Goal: Transaction & Acquisition: Purchase product/service

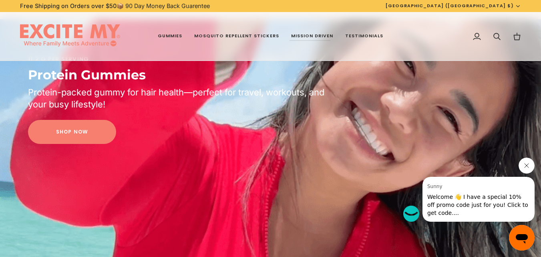
scroll to position [795, 0]
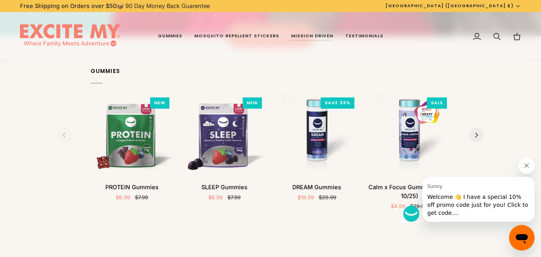
click at [523, 164] on button "Close message from Sunny" at bounding box center [527, 165] width 16 height 16
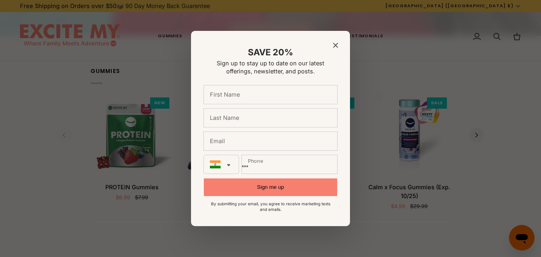
click at [335, 44] on icon "Close modal" at bounding box center [335, 45] width 5 height 5
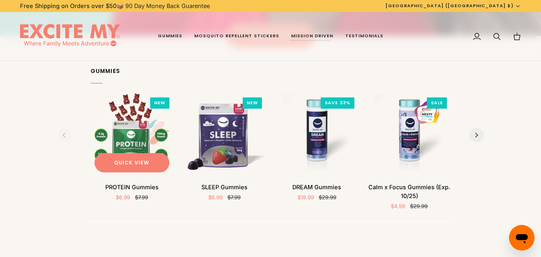
click at [130, 130] on img "PROTEIN Gummies" at bounding box center [132, 134] width 83 height 83
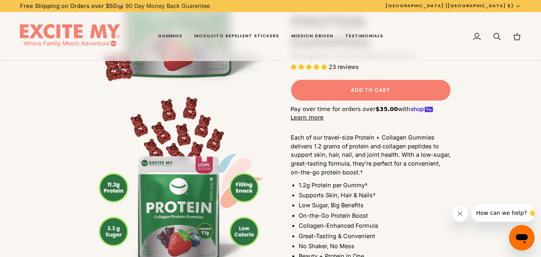
scroll to position [240, 0]
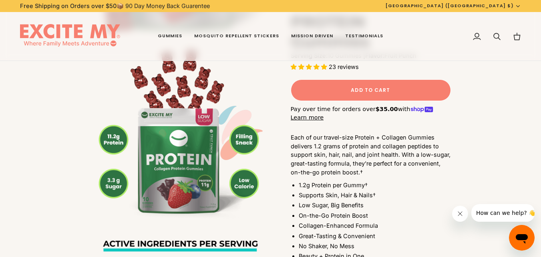
click at [458, 214] on icon "Close message from company" at bounding box center [460, 213] width 6 height 6
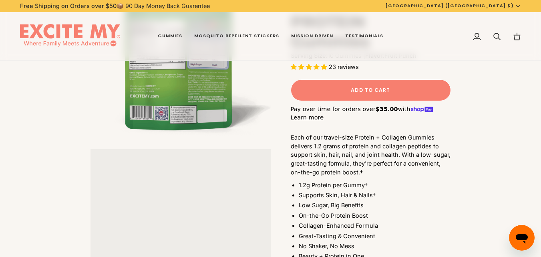
scroll to position [1202, 0]
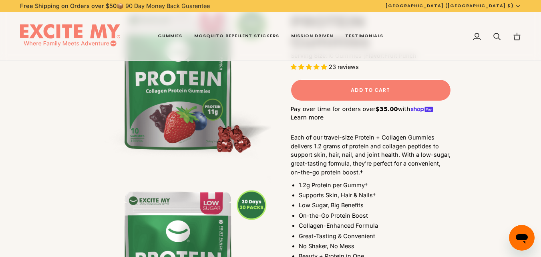
drag, startPoint x: 457, startPoint y: 143, endPoint x: 454, endPoint y: 252, distance: 108.6
drag, startPoint x: 454, startPoint y: 207, endPoint x: 452, endPoint y: 264, distance: 57.8
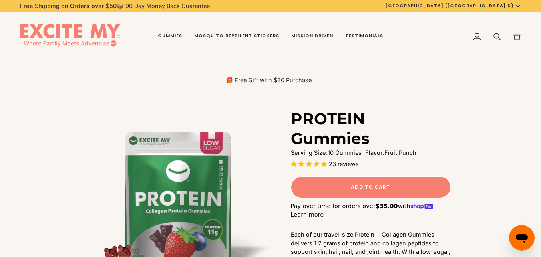
scroll to position [40, 0]
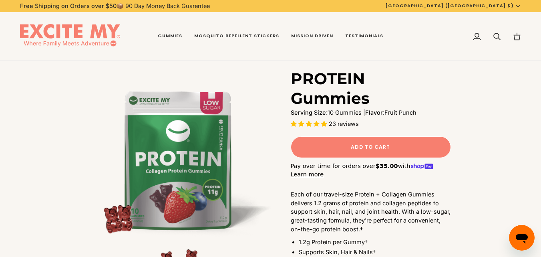
drag, startPoint x: 13, startPoint y: 25, endPoint x: 82, endPoint y: 28, distance: 69.0
click at [81, 28] on div "Cart $0.00 (0) Gummies [NEW] Protein Gummies [NEW] SLEEP Gummies IMMUNE Gummies…" at bounding box center [270, 36] width 541 height 49
